Goal: Information Seeking & Learning: Learn about a topic

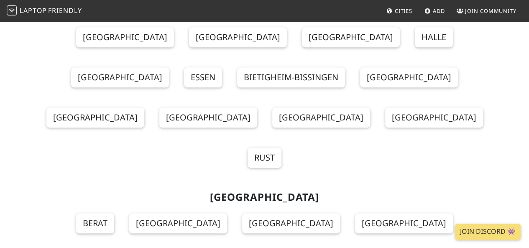
scroll to position [300, 0]
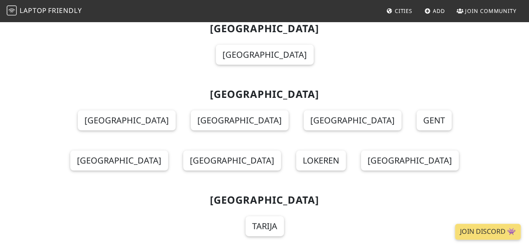
scroll to position [1201, 0]
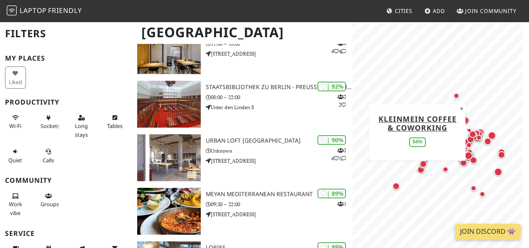
scroll to position [149, 0]
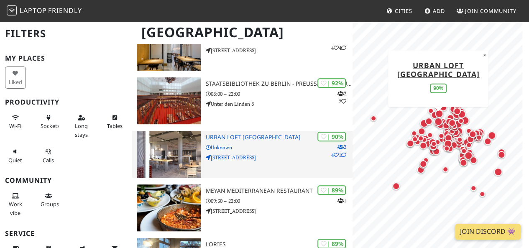
click at [282, 148] on p "Unknown" at bounding box center [279, 147] width 147 height 8
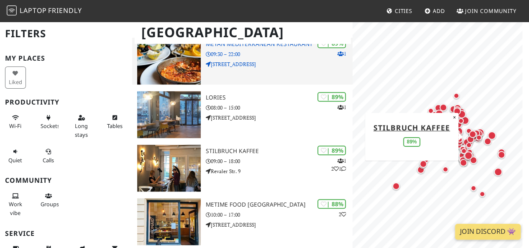
scroll to position [299, 0]
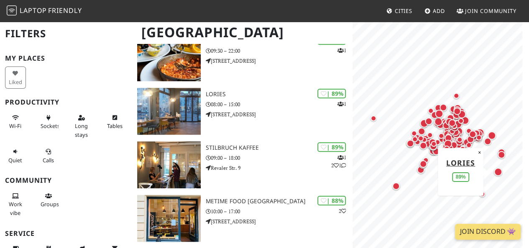
click at [222, 9] on nav "Laptop Friendly Cities Add Join Community" at bounding box center [264, 11] width 529 height 22
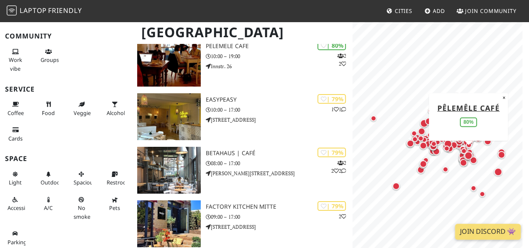
scroll to position [1524, 0]
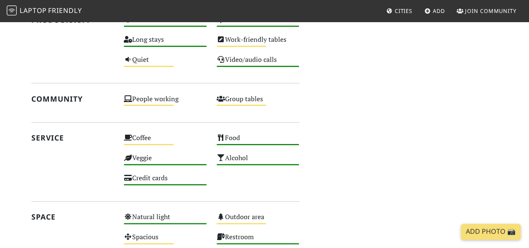
scroll to position [394, 0]
